Goal: Information Seeking & Learning: Learn about a topic

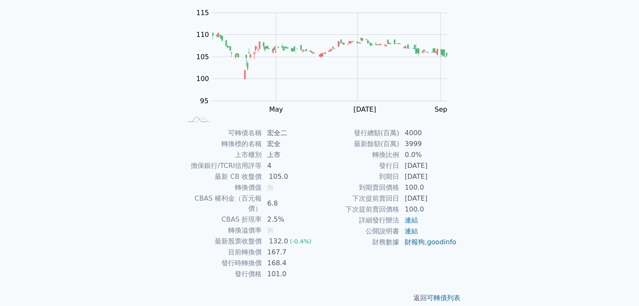
scroll to position [83, 0]
click at [276, 153] on td "上市" at bounding box center [290, 154] width 57 height 11
drag, startPoint x: 274, startPoint y: 168, endPoint x: 290, endPoint y: 173, distance: 16.8
click at [279, 169] on td "4" at bounding box center [290, 165] width 57 height 11
drag, startPoint x: 284, startPoint y: 177, endPoint x: 264, endPoint y: 185, distance: 21.5
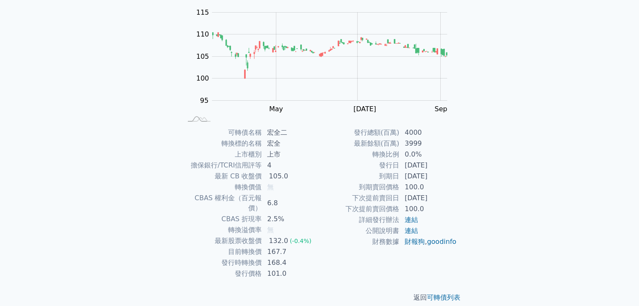
click at [273, 180] on td "105.0" at bounding box center [290, 176] width 57 height 11
drag, startPoint x: 277, startPoint y: 197, endPoint x: 288, endPoint y: 198, distance: 11.0
click at [285, 198] on td "6.8" at bounding box center [290, 203] width 57 height 21
drag, startPoint x: 275, startPoint y: 207, endPoint x: 267, endPoint y: 210, distance: 8.1
click at [272, 214] on td "2.5%" at bounding box center [290, 219] width 57 height 11
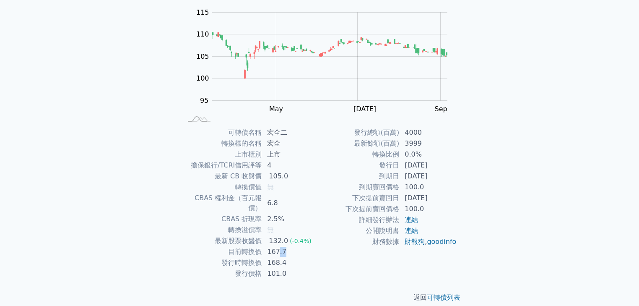
drag, startPoint x: 284, startPoint y: 238, endPoint x: 262, endPoint y: 240, distance: 22.3
click at [271, 246] on td "167.7" at bounding box center [290, 251] width 57 height 11
click at [298, 248] on tbody "可轉債名稱 宏全二 轉換標的名稱 宏全 上市櫃別 上市 擔保銀行/TCRI信用評等 4 最新 CB 收盤價 105.0 轉換價值 無 CBAS 權利金（百元報…" at bounding box center [251, 203] width 138 height 152
drag, startPoint x: 455, startPoint y: 196, endPoint x: 467, endPoint y: 198, distance: 12.2
click at [470, 196] on div "可轉債列表 › 99392 宏全二 99392 宏全二 可轉債詳細資訊 Zoom Out 104 94 96 98 100 120 115 110 105 9…" at bounding box center [320, 126] width 322 height 378
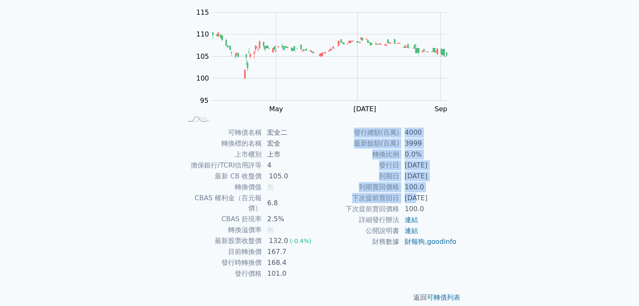
click at [439, 199] on td "[DATE]" at bounding box center [428, 198] width 57 height 11
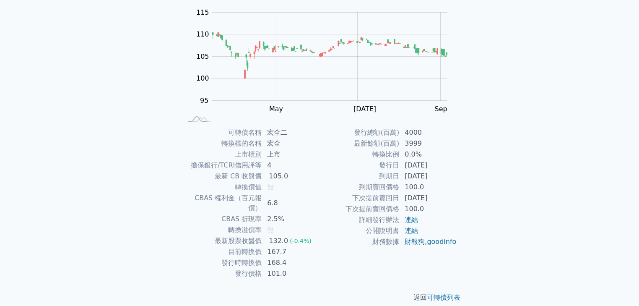
click at [440, 195] on td "[DATE]" at bounding box center [428, 198] width 57 height 11
drag, startPoint x: 438, startPoint y: 171, endPoint x: 416, endPoint y: 166, distance: 22.0
click at [421, 168] on tbody "發行總額(百萬) 4000 最新餘額(百萬) 3999 轉換比例 0.0% 發行日 [DATE] 到期日 [DATE] 到期賣回價格 100.0 下次提前賣回…" at bounding box center [389, 187] width 138 height 120
drag, startPoint x: 411, startPoint y: 166, endPoint x: 443, endPoint y: 166, distance: 32.3
click at [443, 166] on td "[DATE]" at bounding box center [428, 165] width 57 height 11
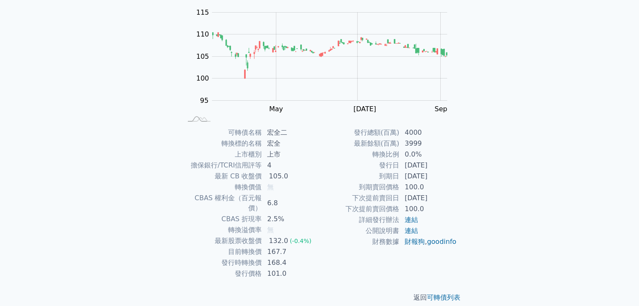
drag, startPoint x: 432, startPoint y: 174, endPoint x: 414, endPoint y: 171, distance: 18.3
click at [417, 174] on td "[DATE]" at bounding box center [428, 176] width 57 height 11
drag, startPoint x: 416, startPoint y: 166, endPoint x: 444, endPoint y: 171, distance: 28.5
click at [443, 165] on td "[DATE]" at bounding box center [428, 165] width 57 height 11
drag, startPoint x: 425, startPoint y: 173, endPoint x: 417, endPoint y: 168, distance: 8.7
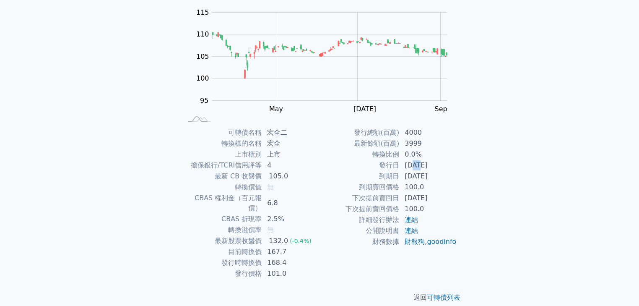
click at [420, 173] on td "[DATE]" at bounding box center [428, 176] width 57 height 11
click at [452, 166] on td "[DATE]" at bounding box center [428, 165] width 57 height 11
click at [456, 166] on td "[DATE]" at bounding box center [428, 165] width 57 height 11
